Goal: Task Accomplishment & Management: Use online tool/utility

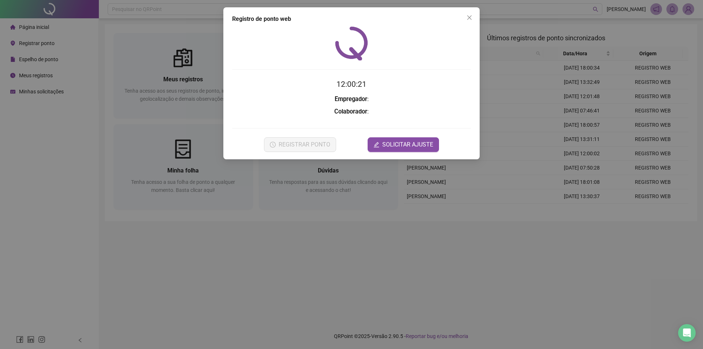
click at [296, 53] on div at bounding box center [351, 43] width 239 height 34
click at [467, 18] on icon "close" at bounding box center [469, 18] width 6 height 6
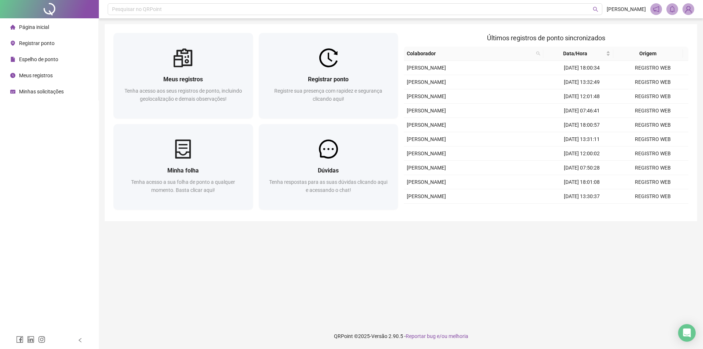
click at [335, 231] on main "Meus registros Tenha acesso aos seus registros de ponto, incluindo geolocalizaç…" at bounding box center [401, 170] width 592 height 293
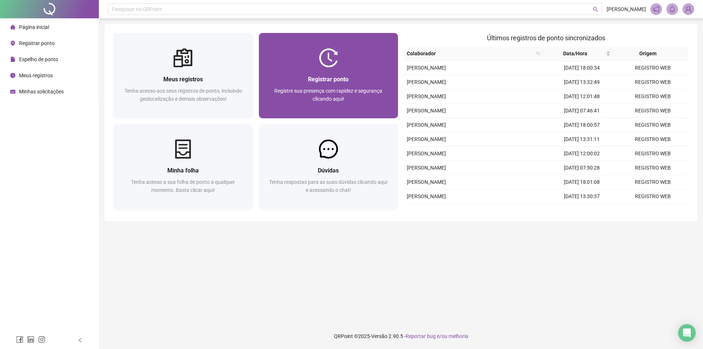
click at [347, 91] on span "Registre sua presença com rapidez e segurança clicando aqui!" at bounding box center [328, 95] width 108 height 14
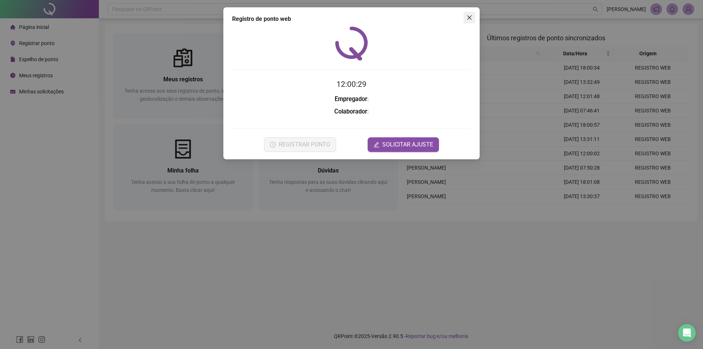
click at [468, 19] on icon "close" at bounding box center [469, 17] width 4 height 4
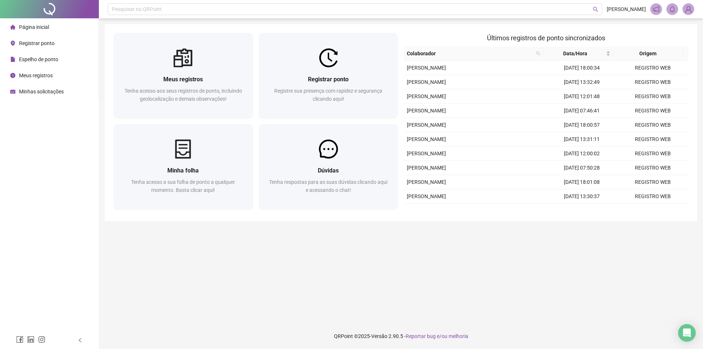
click at [54, 58] on span "Espelho de ponto" at bounding box center [38, 59] width 39 height 6
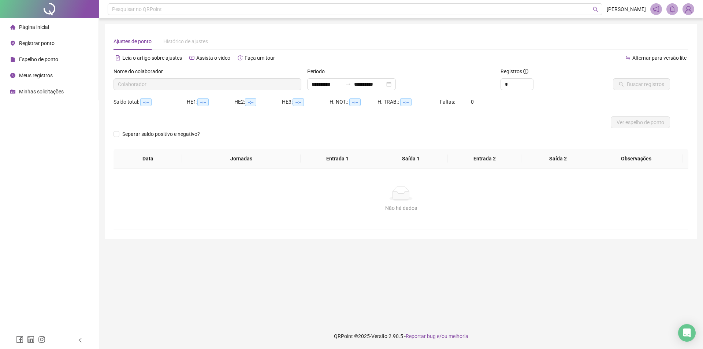
click at [42, 45] on span "Registrar ponto" at bounding box center [37, 43] width 36 height 6
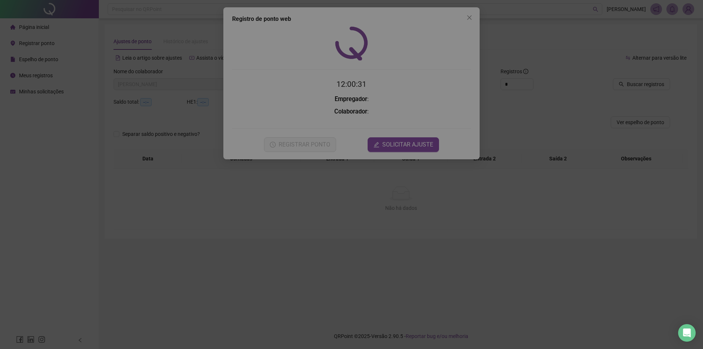
type input "**********"
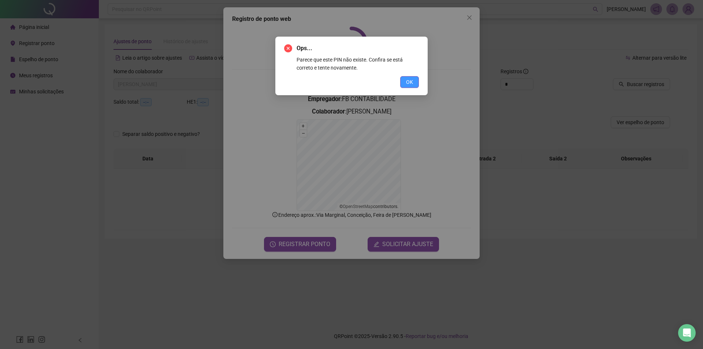
click at [412, 79] on span "OK" at bounding box center [409, 82] width 7 height 8
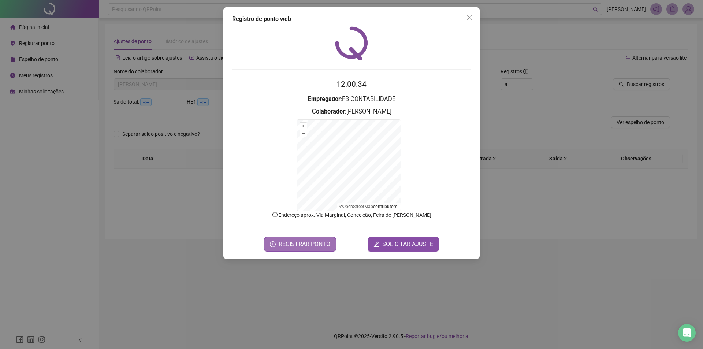
click at [291, 243] on span "REGISTRAR PONTO" at bounding box center [305, 244] width 52 height 9
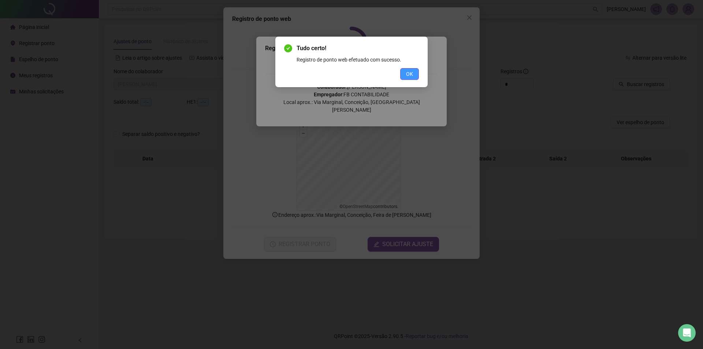
click at [410, 77] on span "OK" at bounding box center [409, 74] width 7 height 8
